Goal: Task Accomplishment & Management: Use online tool/utility

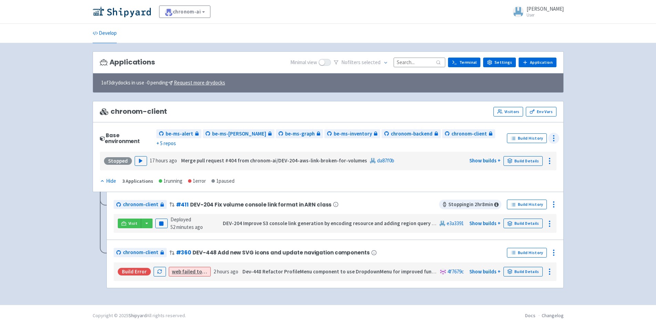
click at [556, 134] on icon at bounding box center [553, 138] width 8 height 8
click at [529, 153] on span "Configure" at bounding box center [529, 154] width 22 height 10
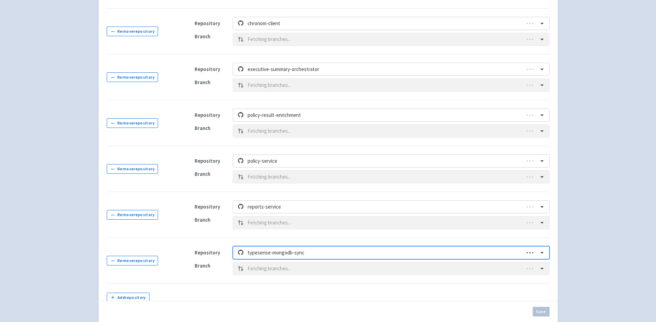
scroll to position [421, 0]
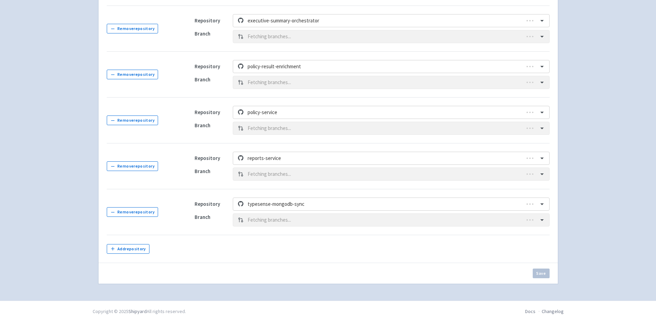
click at [136, 242] on td "Add repository" at bounding box center [147, 249] width 80 height 28
click at [137, 246] on button "Add repository" at bounding box center [128, 249] width 43 height 10
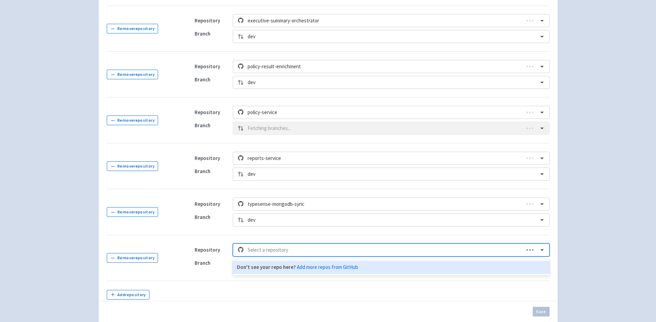
click at [256, 248] on div at bounding box center [384, 249] width 272 height 9
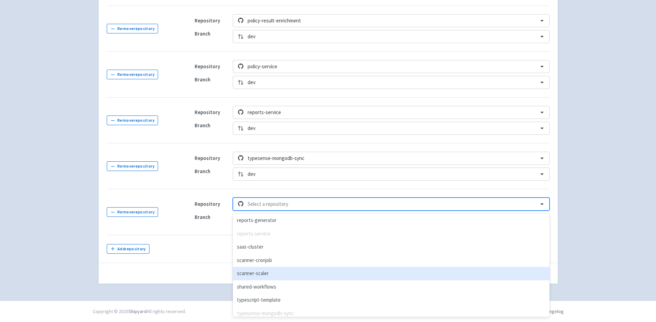
scroll to position [633, 0]
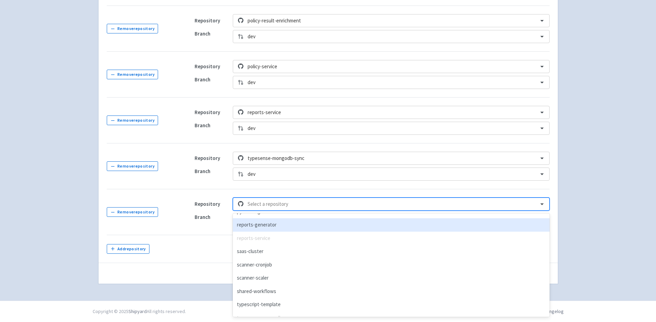
click at [280, 226] on div "reports-generator" at bounding box center [391, 224] width 316 height 13
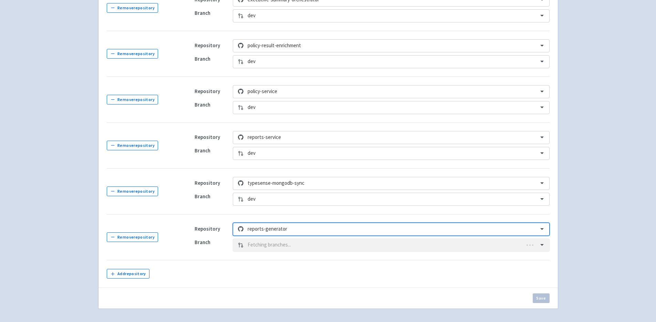
scroll to position [492, 0]
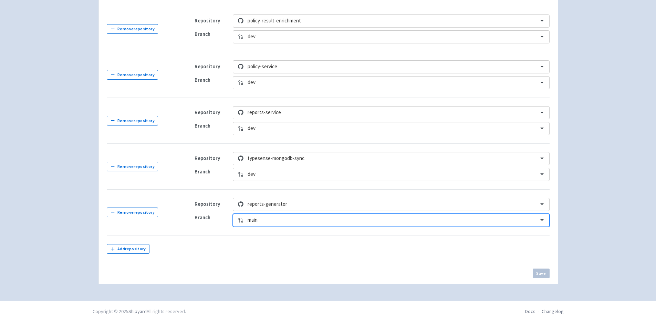
click at [280, 221] on div at bounding box center [391, 219] width 286 height 9
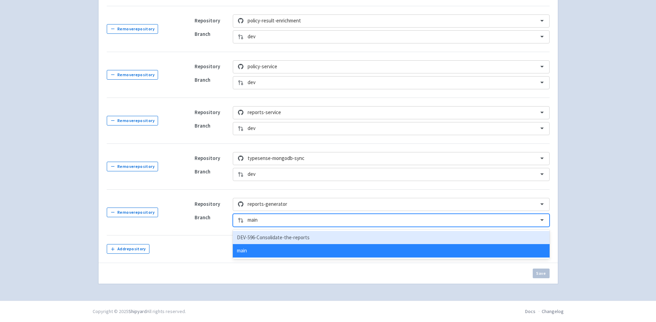
click at [274, 238] on div "DEV-596-Consolidate-the-reports" at bounding box center [391, 237] width 316 height 13
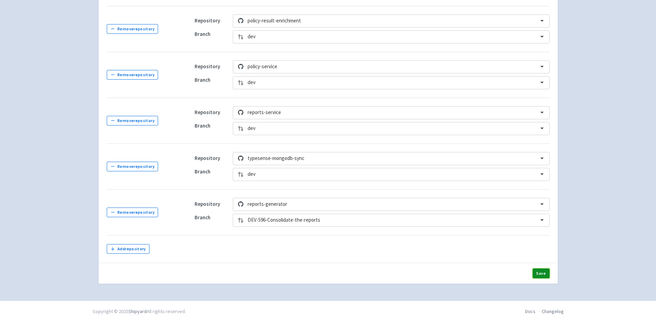
click at [544, 273] on button "Save" at bounding box center [541, 273] width 17 height 10
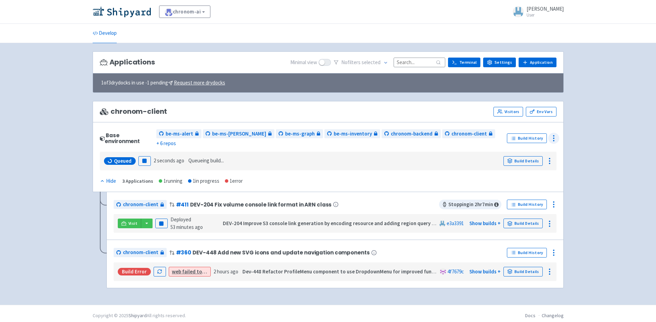
click at [554, 134] on icon at bounding box center [553, 138] width 8 height 8
click at [545, 149] on span "Configure" at bounding box center [534, 154] width 33 height 10
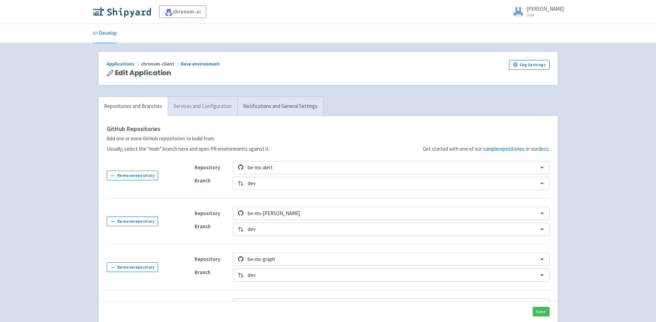
click at [199, 108] on link "Services and Configuration" at bounding box center [203, 106] width 70 height 19
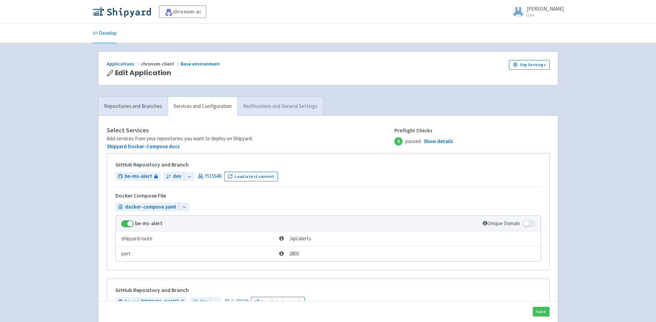
click at [268, 104] on link "Notifications and General Settings" at bounding box center [280, 106] width 86 height 19
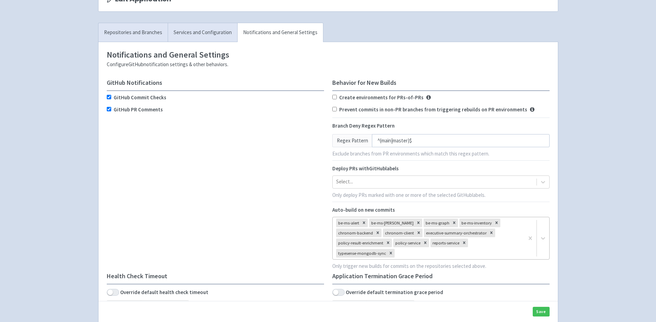
scroll to position [137, 0]
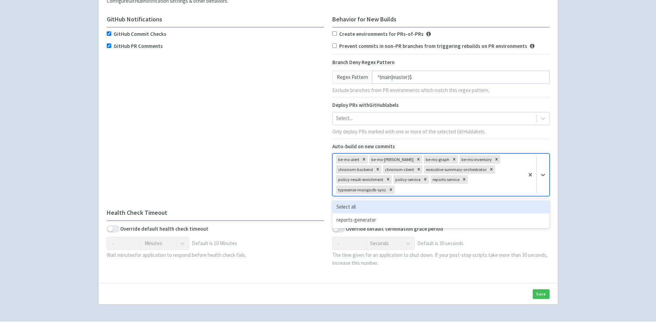
click at [420, 190] on div at bounding box center [458, 189] width 125 height 9
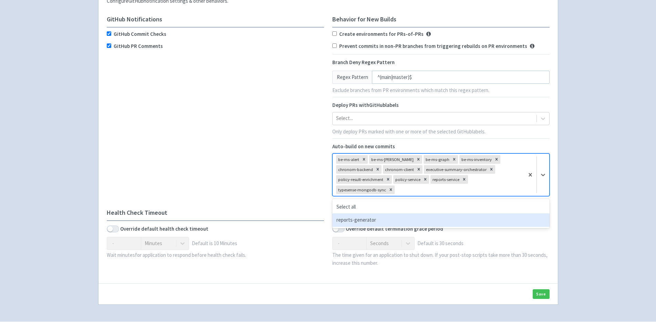
click at [382, 218] on div "reports-generator" at bounding box center [440, 219] width 217 height 13
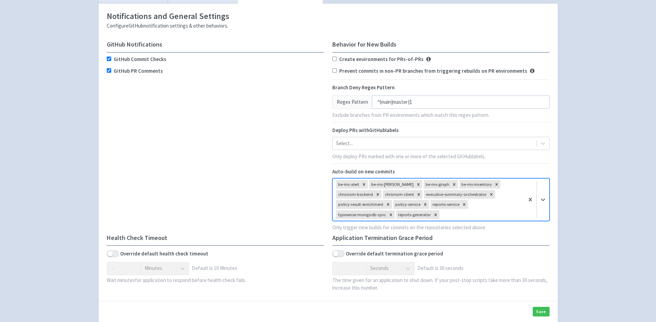
scroll to position [162, 0]
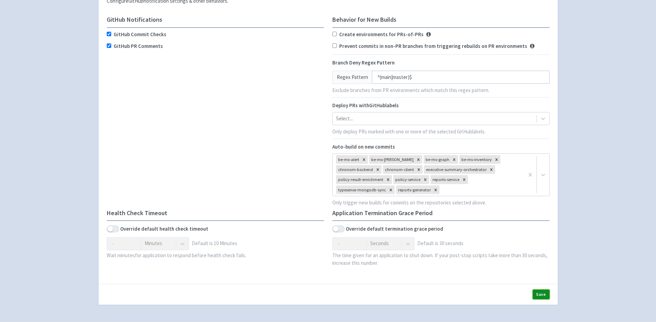
click at [540, 297] on button "Save" at bounding box center [541, 294] width 17 height 10
